Goal: Understand process/instructions: Learn how to perform a task or action

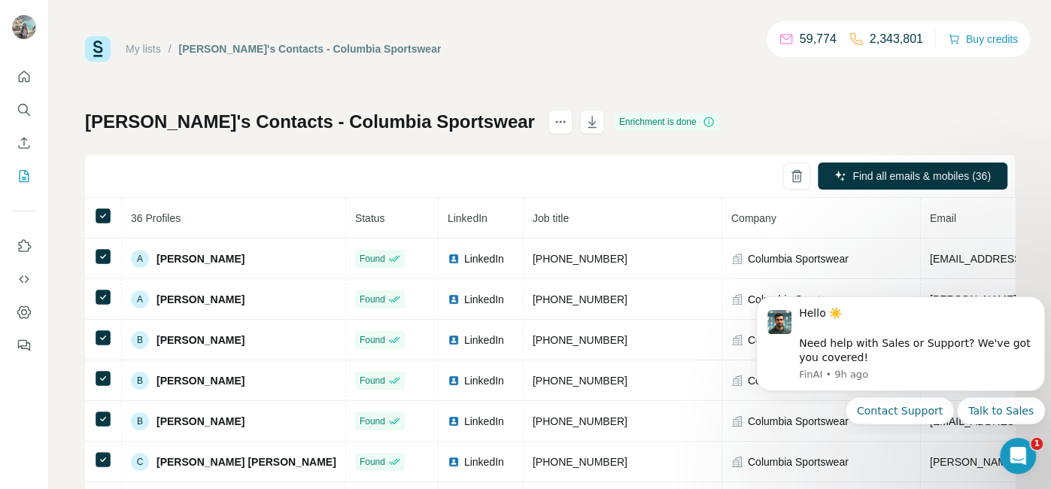
click at [850, 130] on div "[PERSON_NAME]'s Contacts - Columbia Sportswear Enrichment is done Find all emai…" at bounding box center [550, 352] width 930 height 485
click at [24, 173] on icon "My lists" at bounding box center [26, 175] width 8 height 10
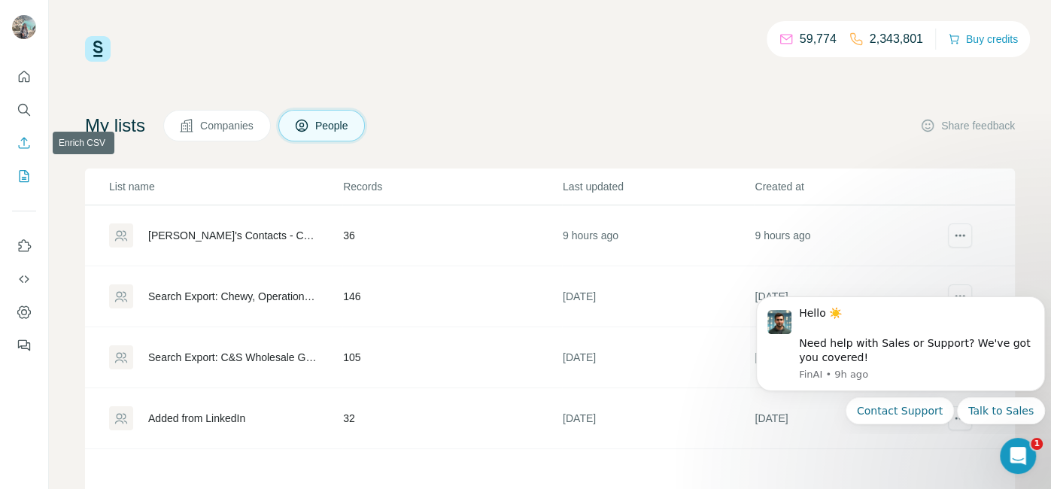
click at [23, 144] on icon "Enrich CSV" at bounding box center [24, 142] width 15 height 15
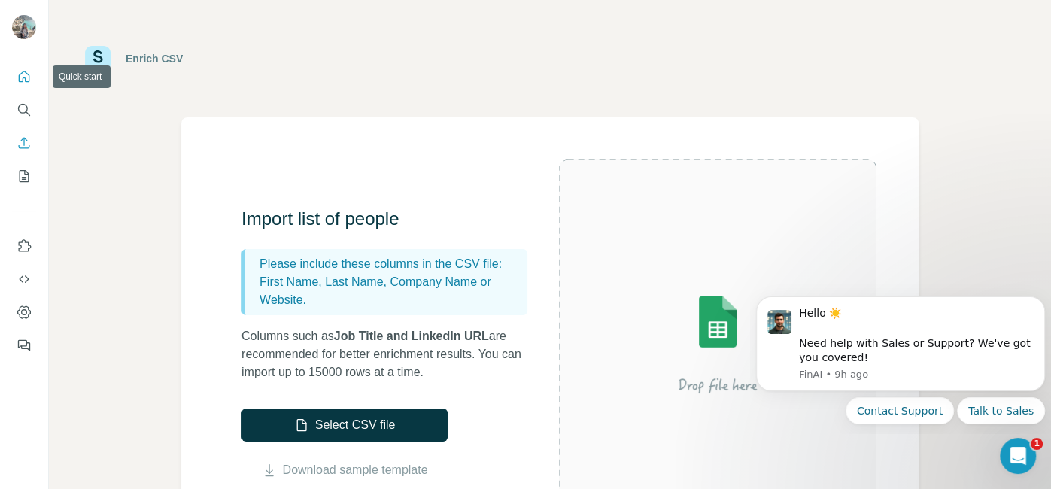
click at [20, 80] on icon "Quick start" at bounding box center [24, 76] width 15 height 15
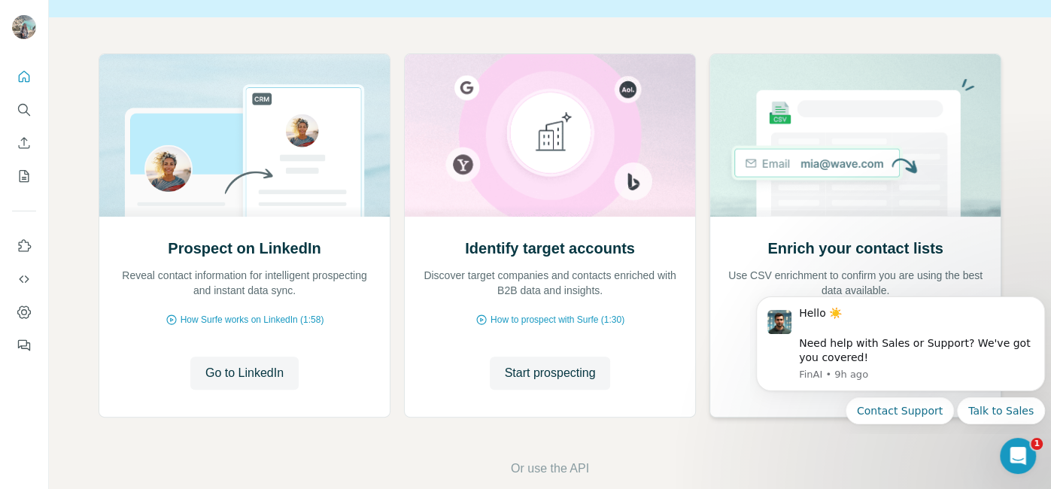
scroll to position [157, 0]
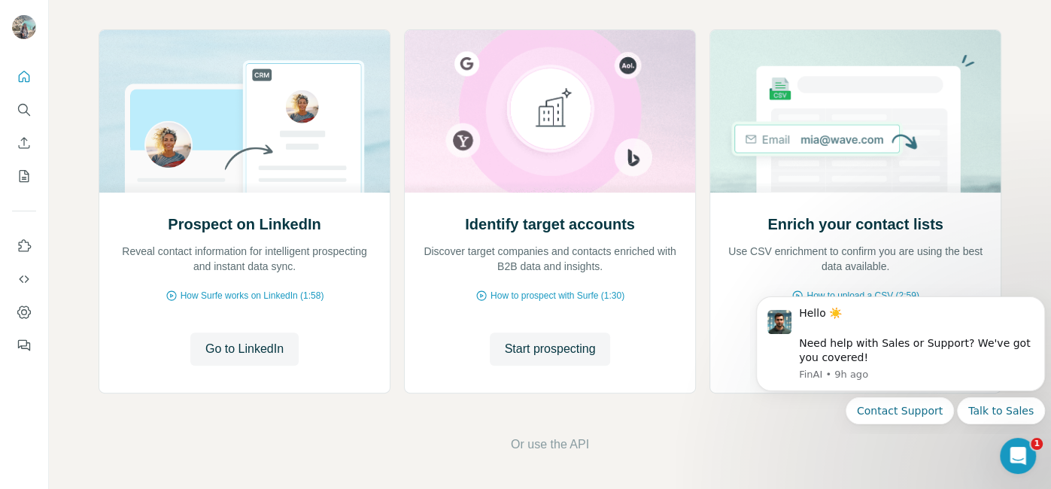
click at [905, 454] on div "Prospect on LinkedIn Reveal contact information for intelligent prospecting and…" at bounding box center [550, 241] width 1002 height 497
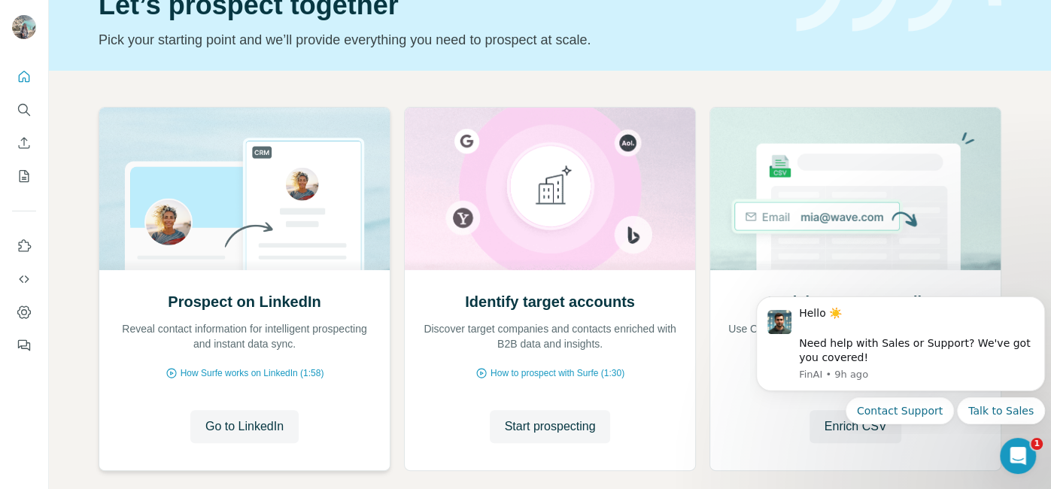
scroll to position [0, 0]
